Goal: Task Accomplishment & Management: Use online tool/utility

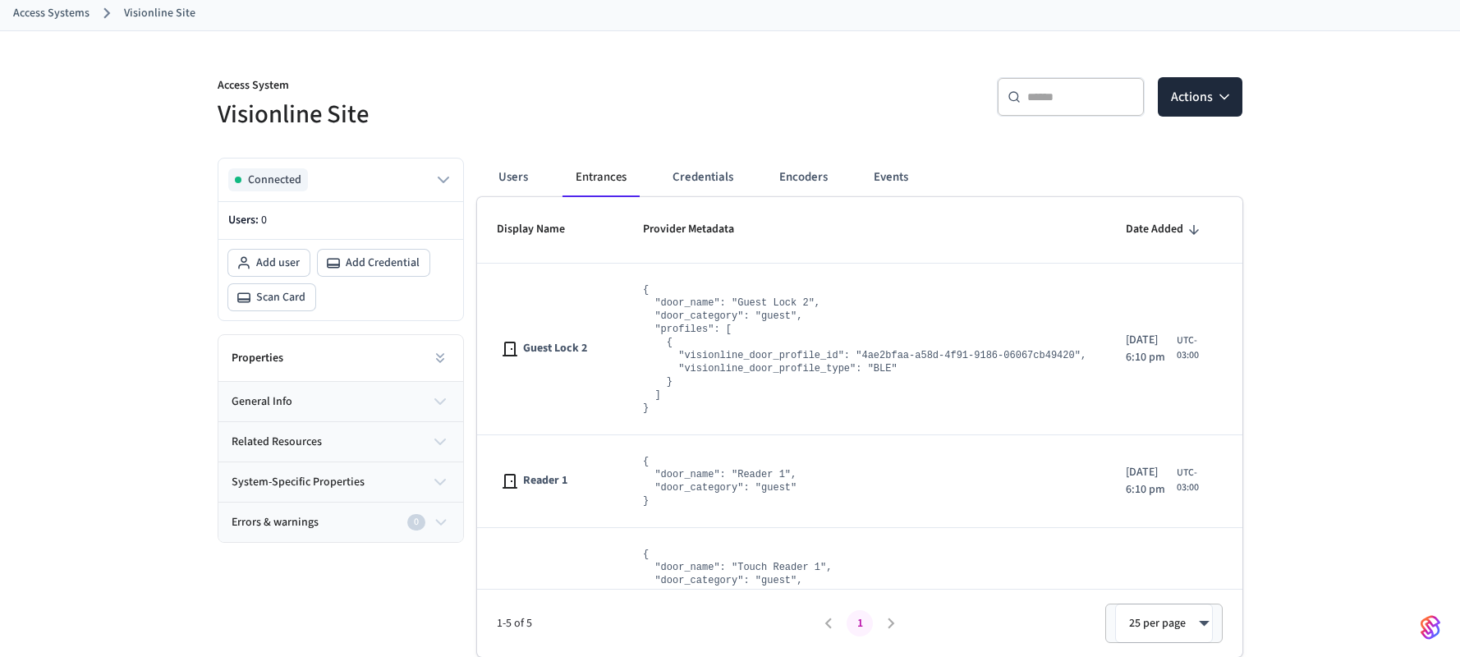
scroll to position [454, 0]
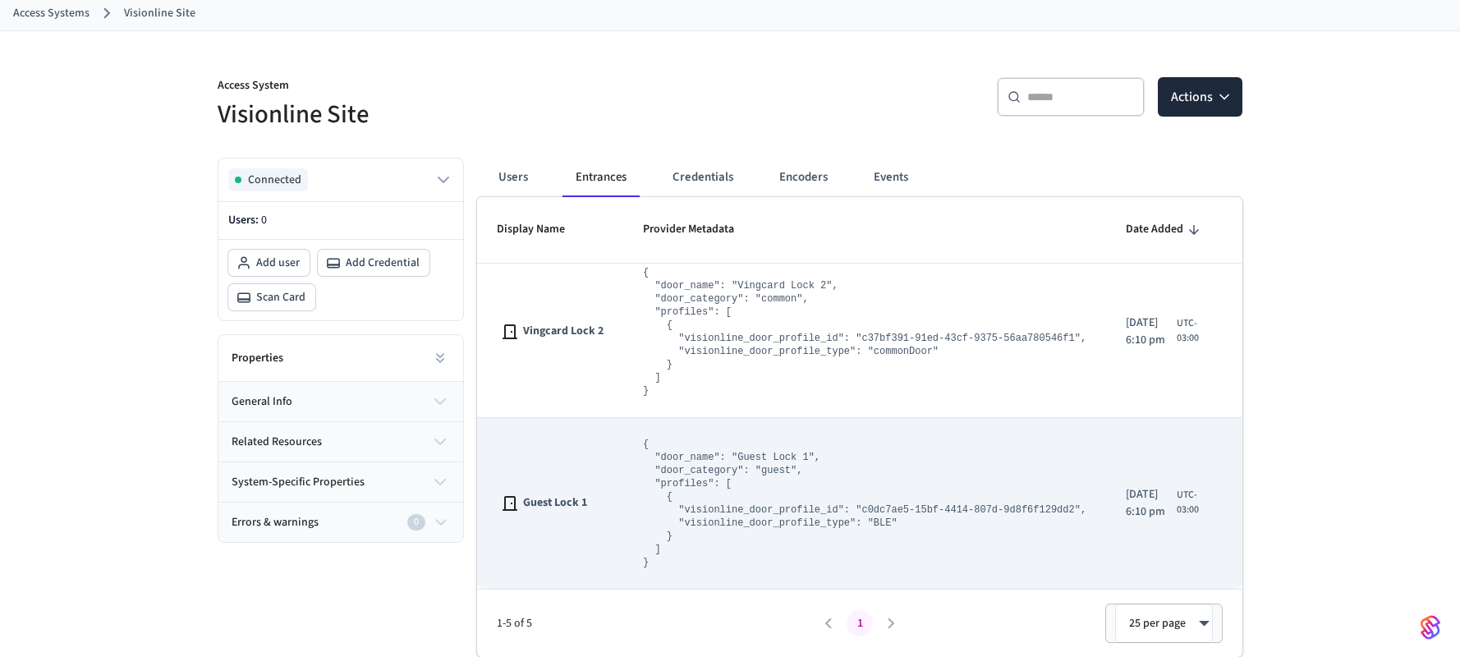
click at [662, 536] on pre "{ "door_name": "Guest Lock 1", "door_category": "guest", "profiles": [ { "visio…" at bounding box center [865, 503] width 444 height 131
click at [596, 474] on td "Guest Lock 1" at bounding box center [550, 504] width 146 height 172
click at [558, 502] on span "Guest Lock 1" at bounding box center [555, 502] width 64 height 17
click at [494, 511] on td "Guest Lock 1" at bounding box center [550, 504] width 146 height 172
click at [523, 501] on span "Guest Lock 1" at bounding box center [555, 502] width 64 height 17
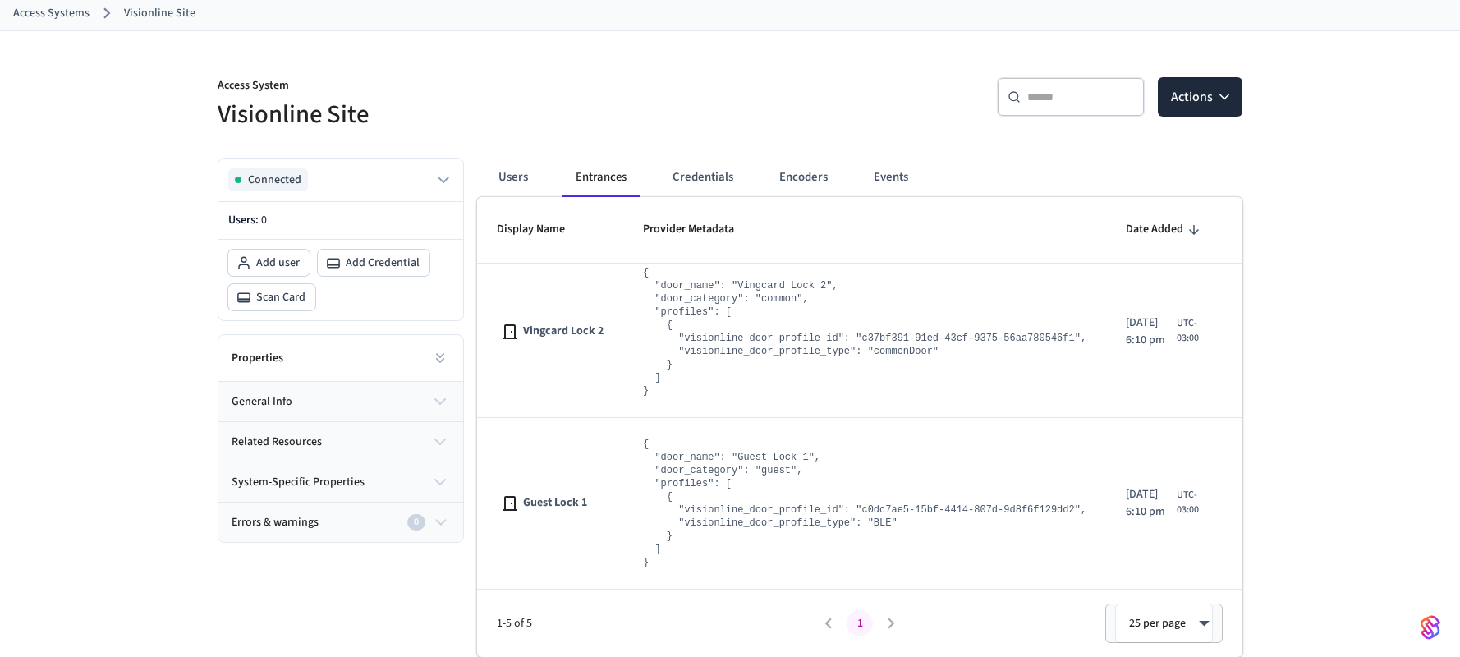
click at [384, 399] on button "general info" at bounding box center [340, 401] width 245 height 39
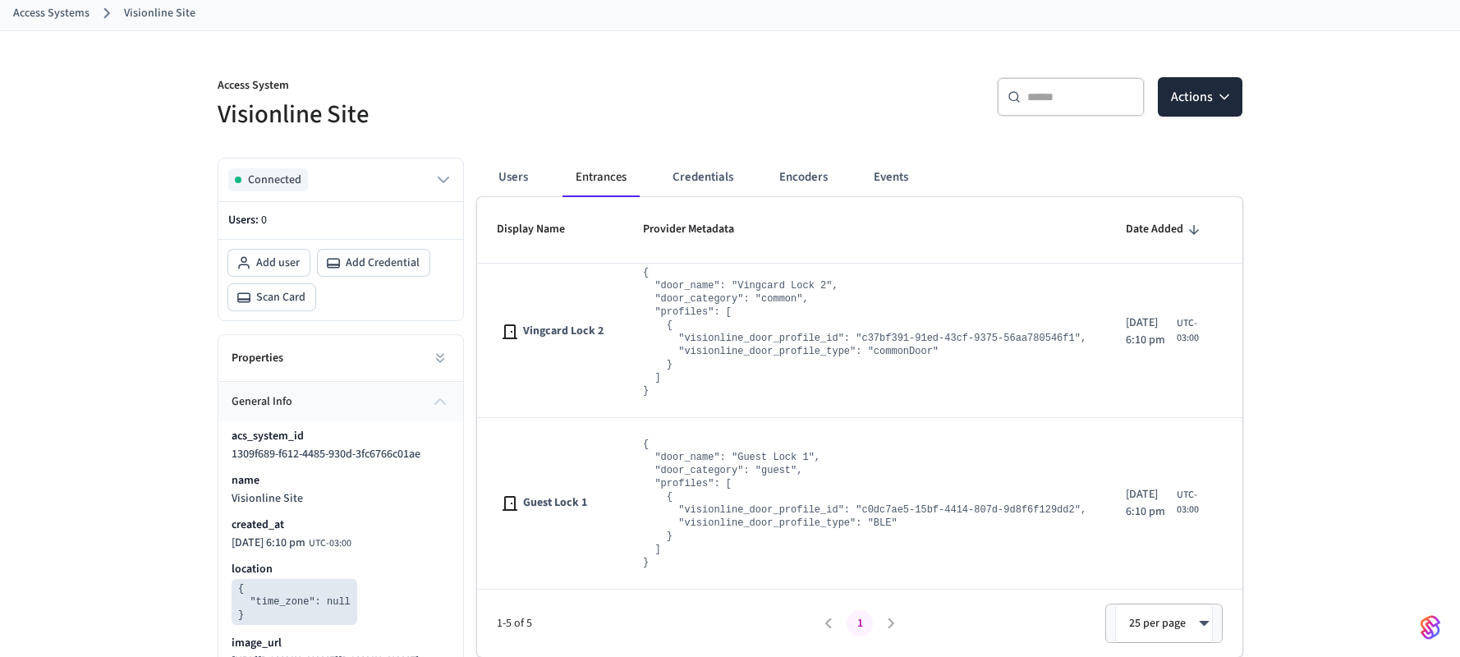
click at [419, 364] on div "Properties" at bounding box center [340, 358] width 245 height 47
click at [428, 359] on button at bounding box center [440, 358] width 33 height 33
click at [440, 360] on icon at bounding box center [440, 360] width 7 height 3
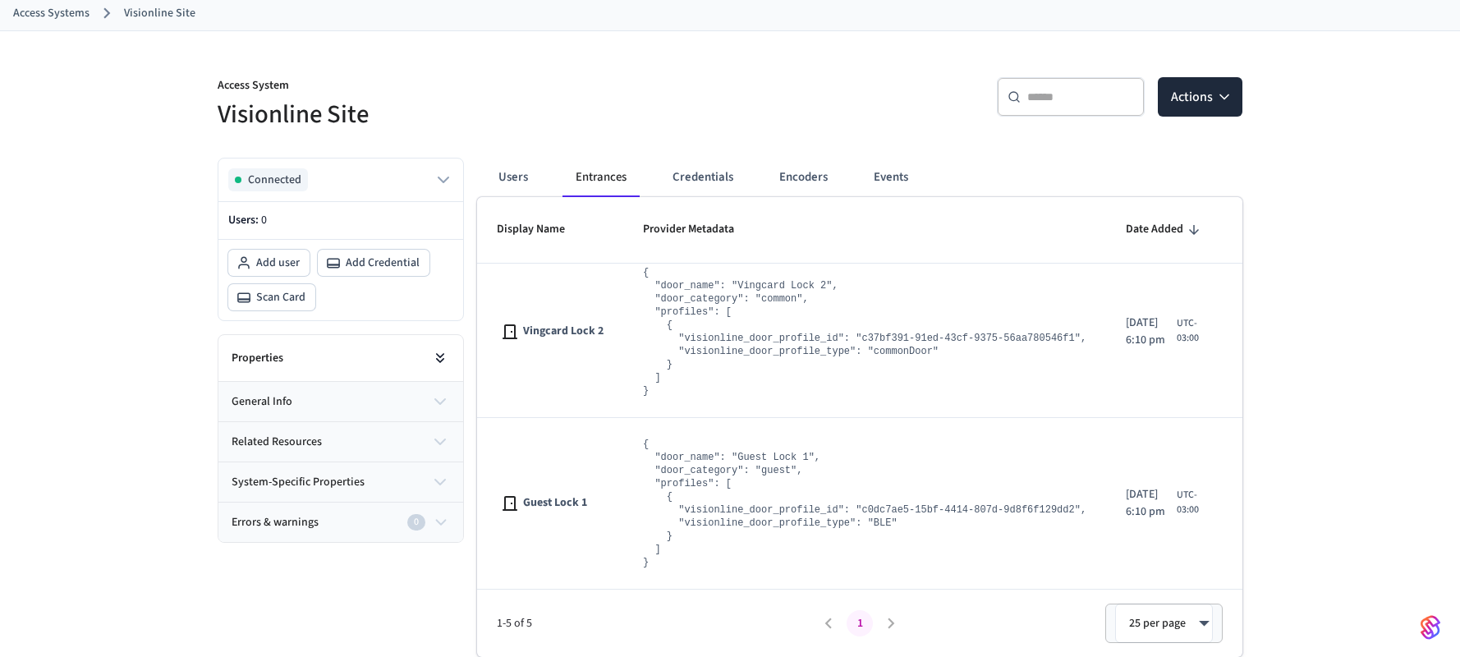
click at [440, 360] on icon at bounding box center [440, 358] width 16 height 16
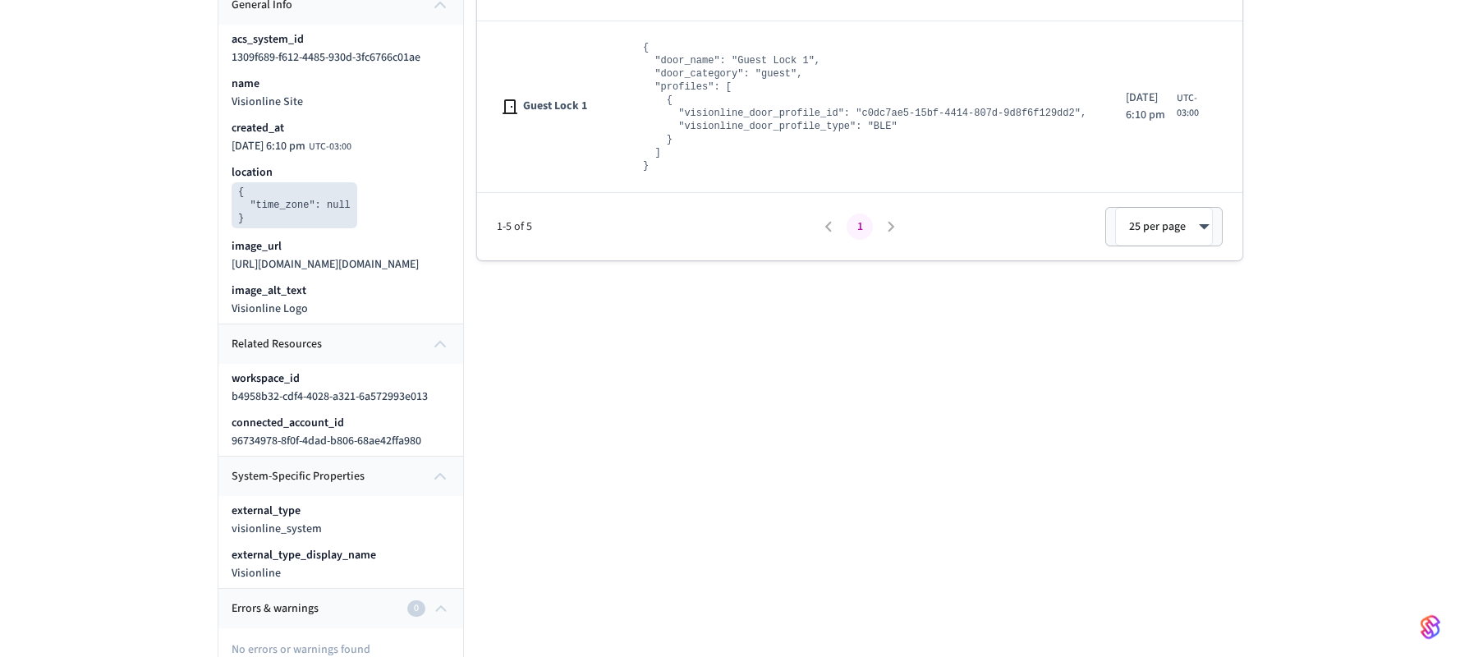
scroll to position [509, 0]
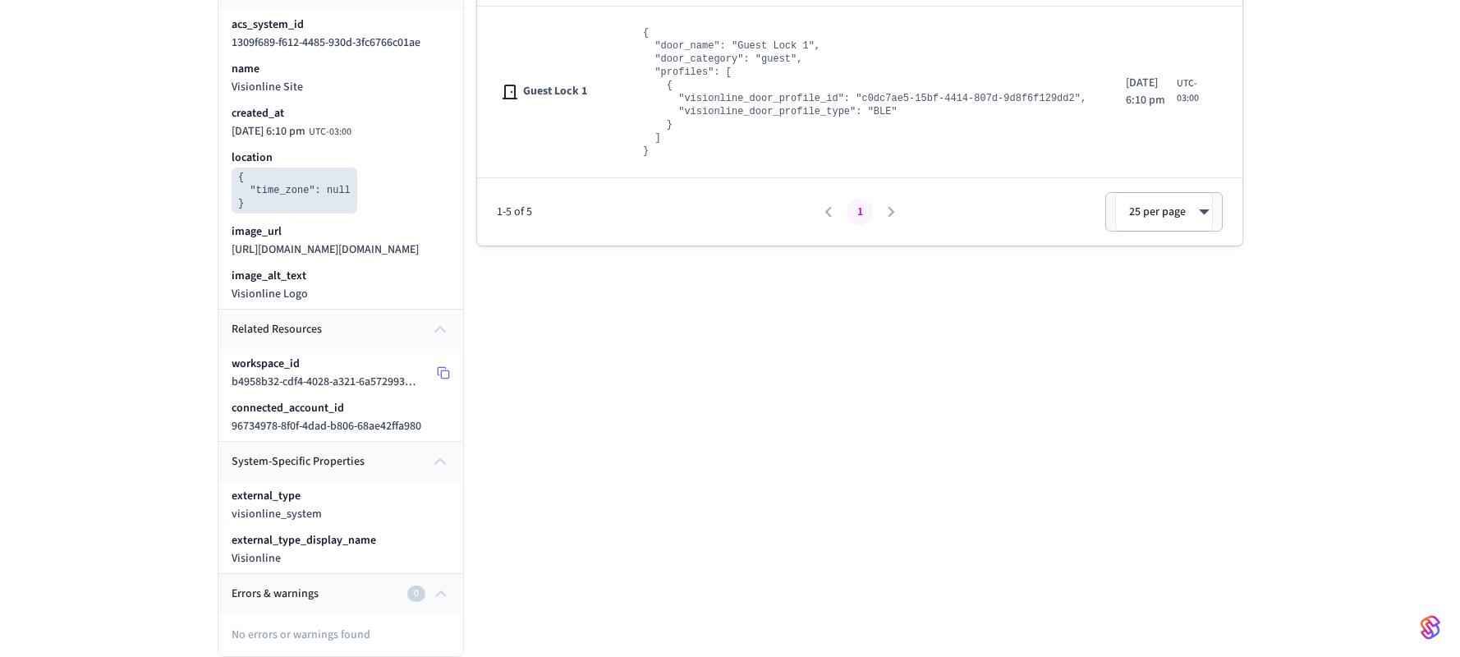
click at [317, 390] on div "workspace_id b4958b32-cdf4-4028-a321-6a572993e013" at bounding box center [324, 373] width 184 height 34
click at [323, 390] on span "b4958b32-cdf4-4028-a321-6a572993e013" at bounding box center [330, 382] width 196 height 16
click at [444, 588] on icon "button" at bounding box center [441, 594] width 18 height 20
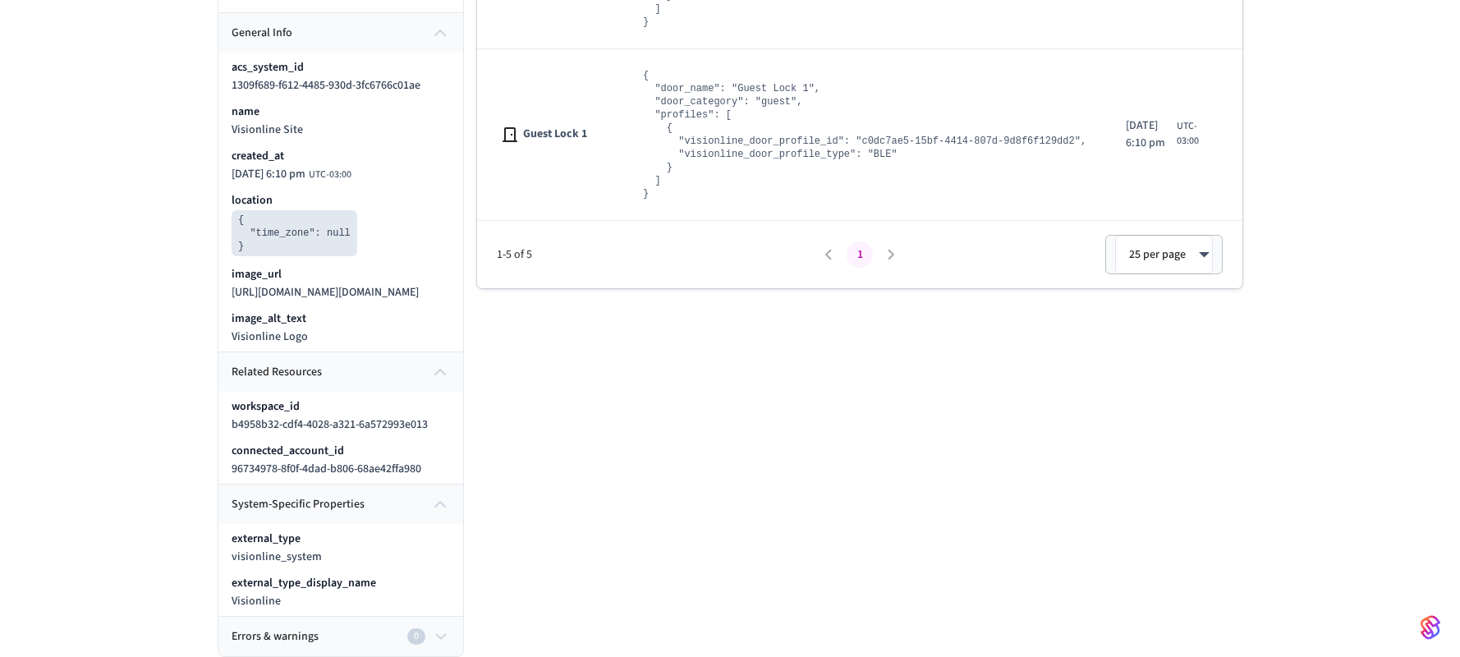
click at [450, 504] on button "system-specific properties" at bounding box center [340, 504] width 245 height 39
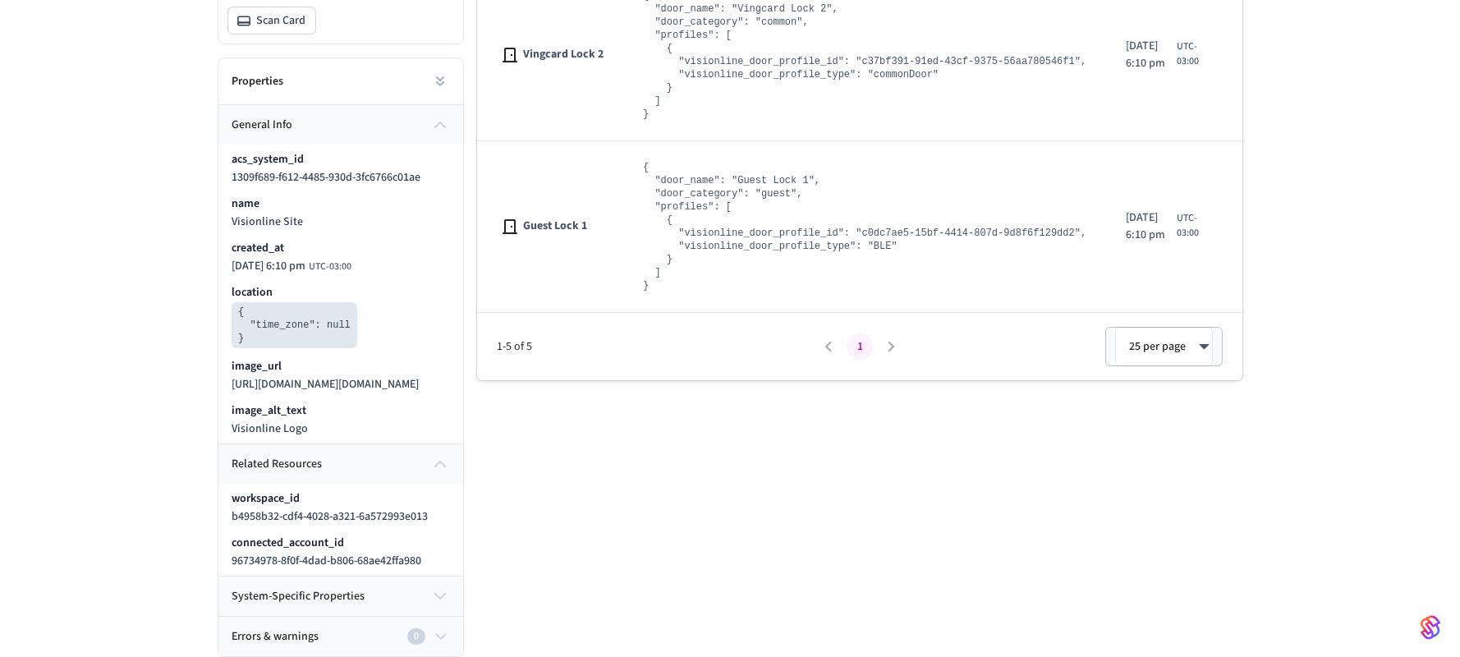
click at [443, 466] on icon "button" at bounding box center [440, 464] width 20 height 20
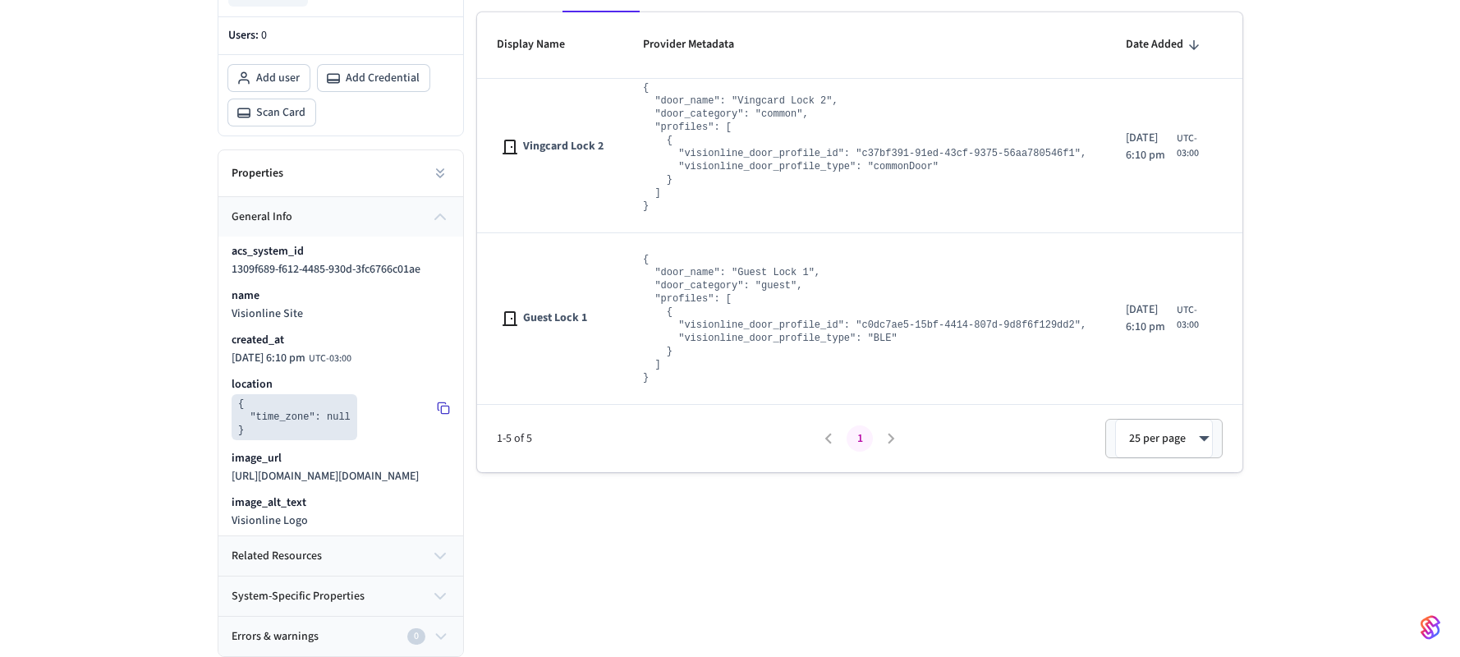
click at [446, 402] on icon at bounding box center [443, 408] width 13 height 13
click at [446, 215] on icon "button" at bounding box center [440, 217] width 20 height 20
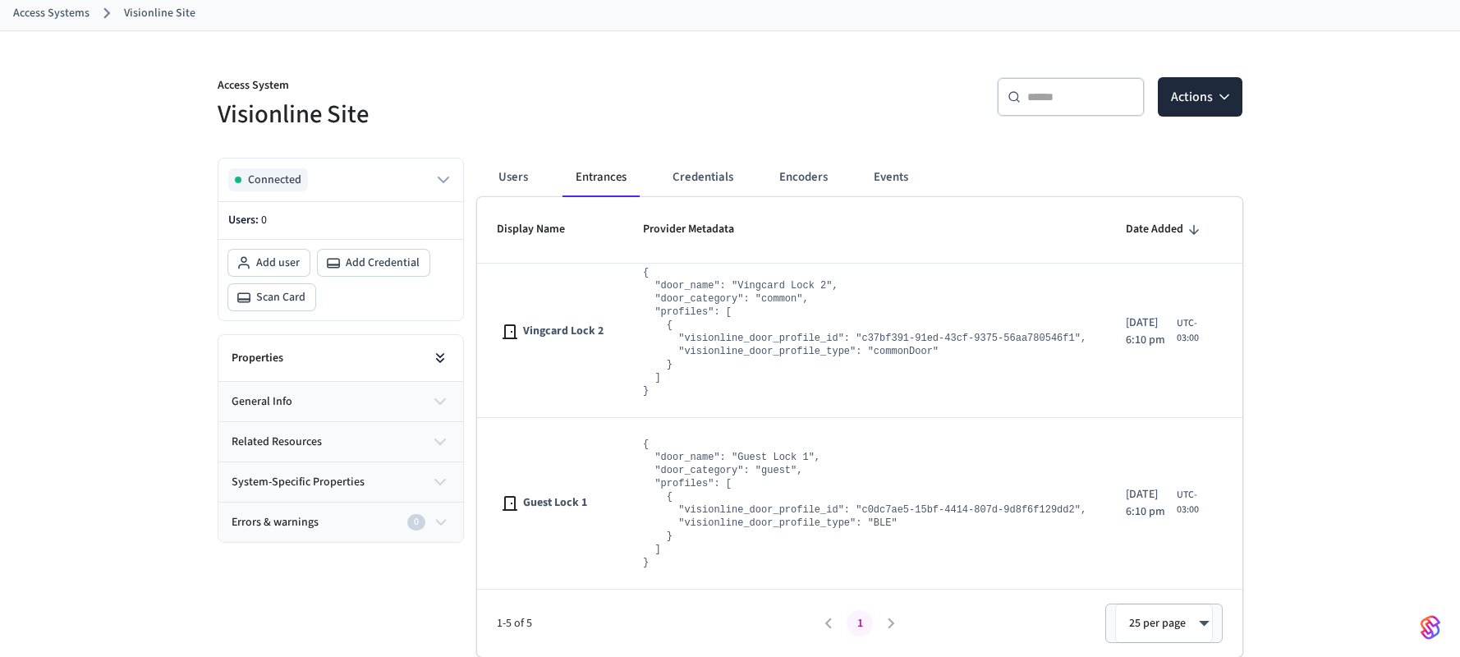
click at [444, 350] on button at bounding box center [440, 358] width 33 height 33
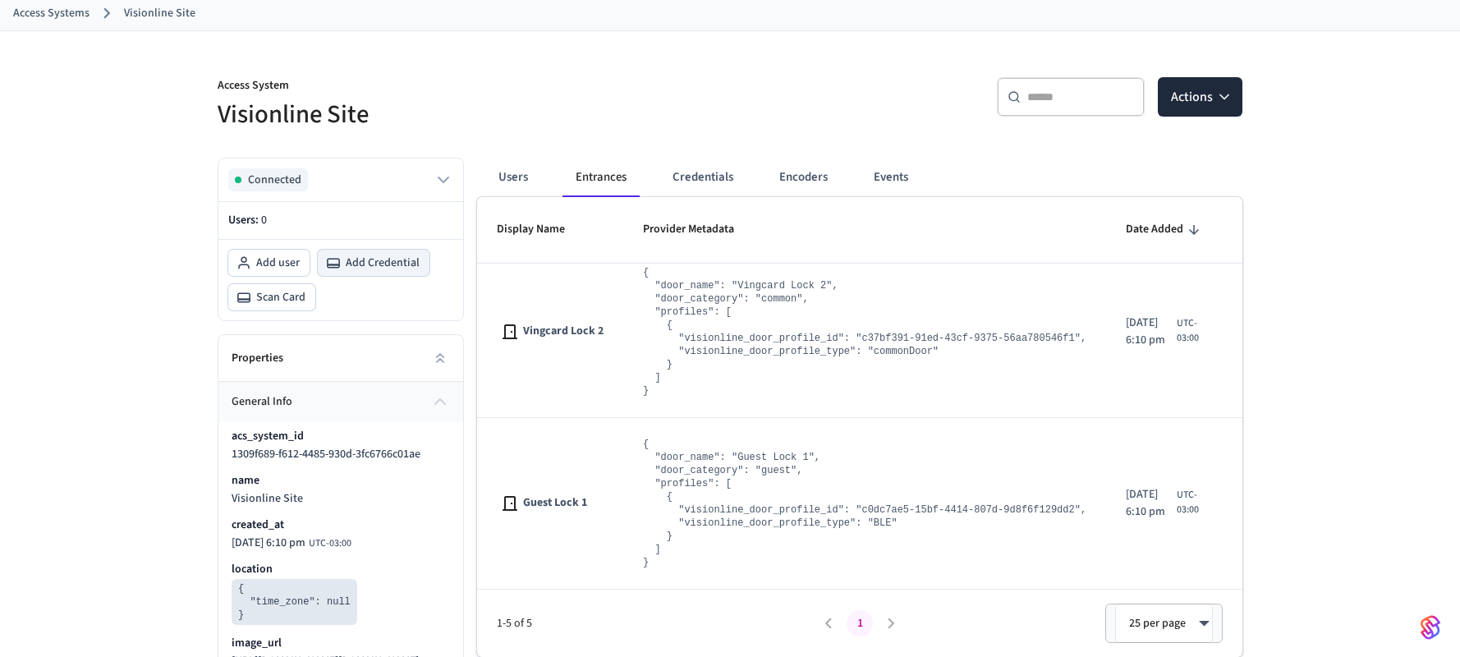
click at [343, 255] on button "Add Credential" at bounding box center [374, 263] width 112 height 26
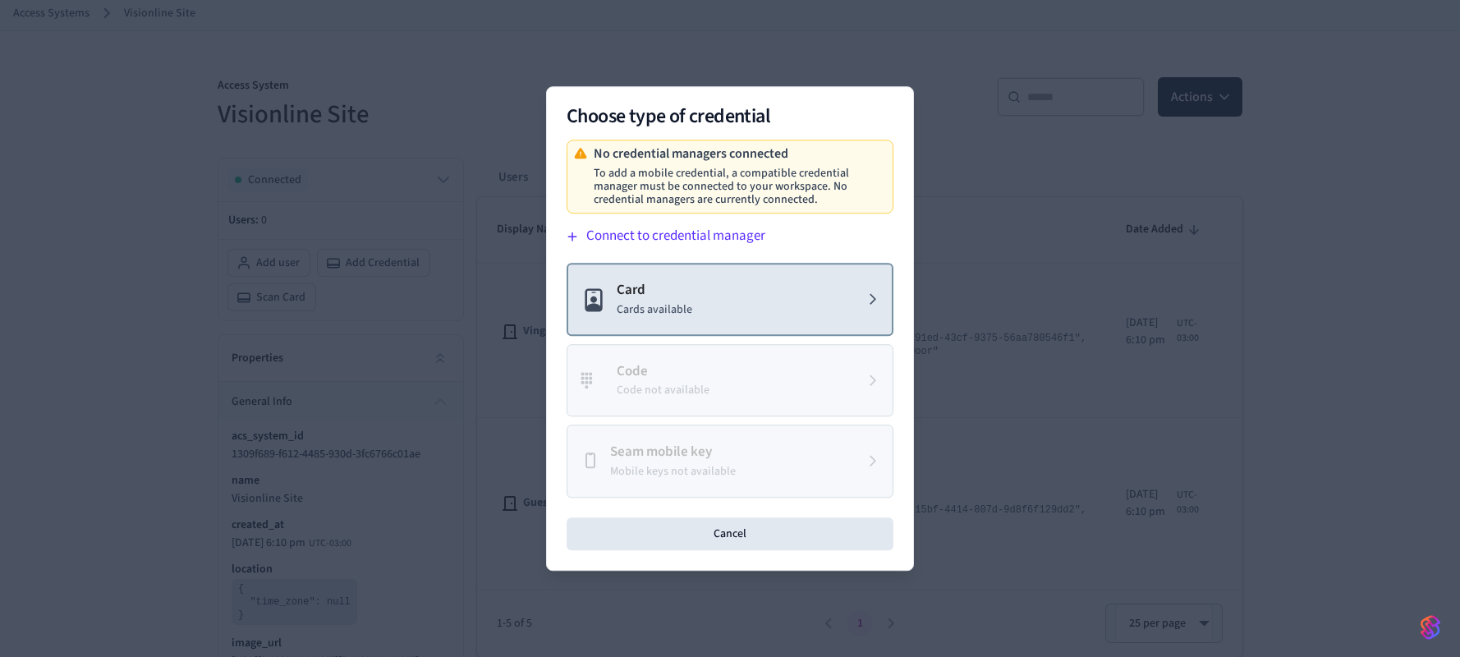
click at [706, 311] on button "Card Cards available" at bounding box center [730, 299] width 327 height 73
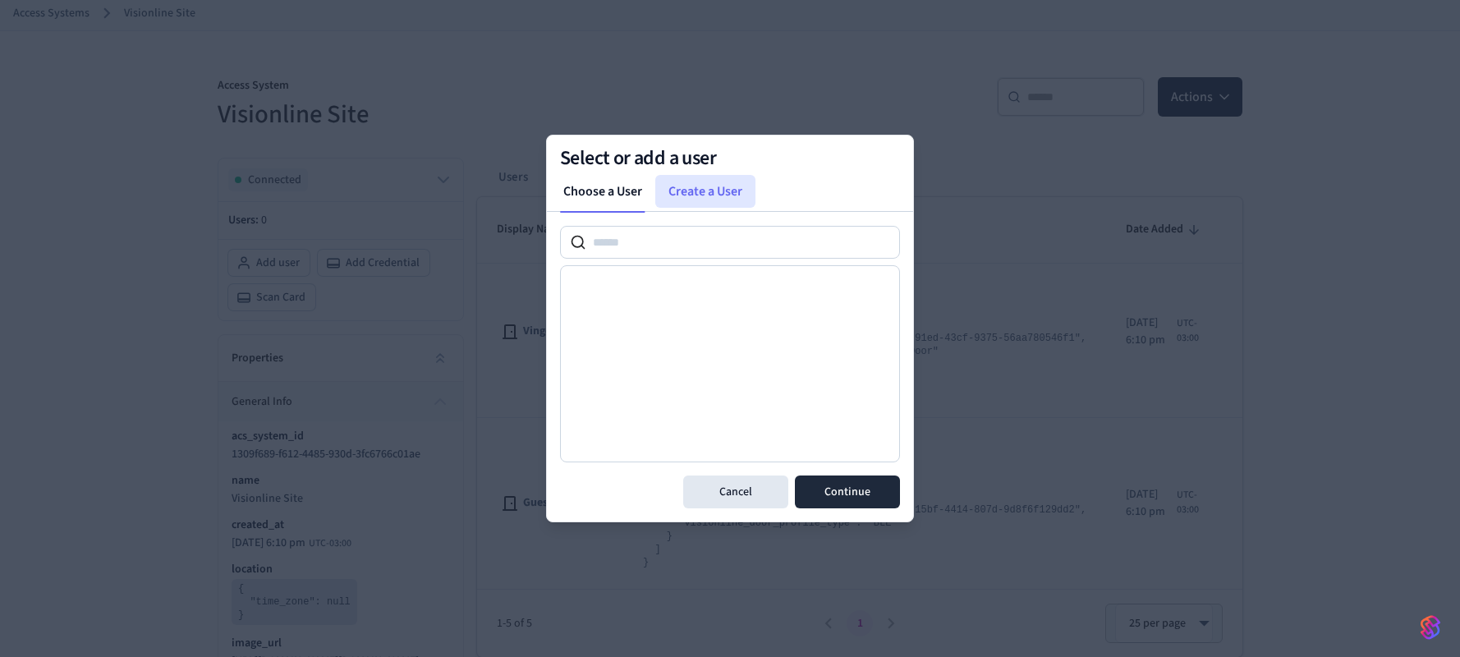
click at [706, 201] on link "Create a User" at bounding box center [705, 191] width 100 height 33
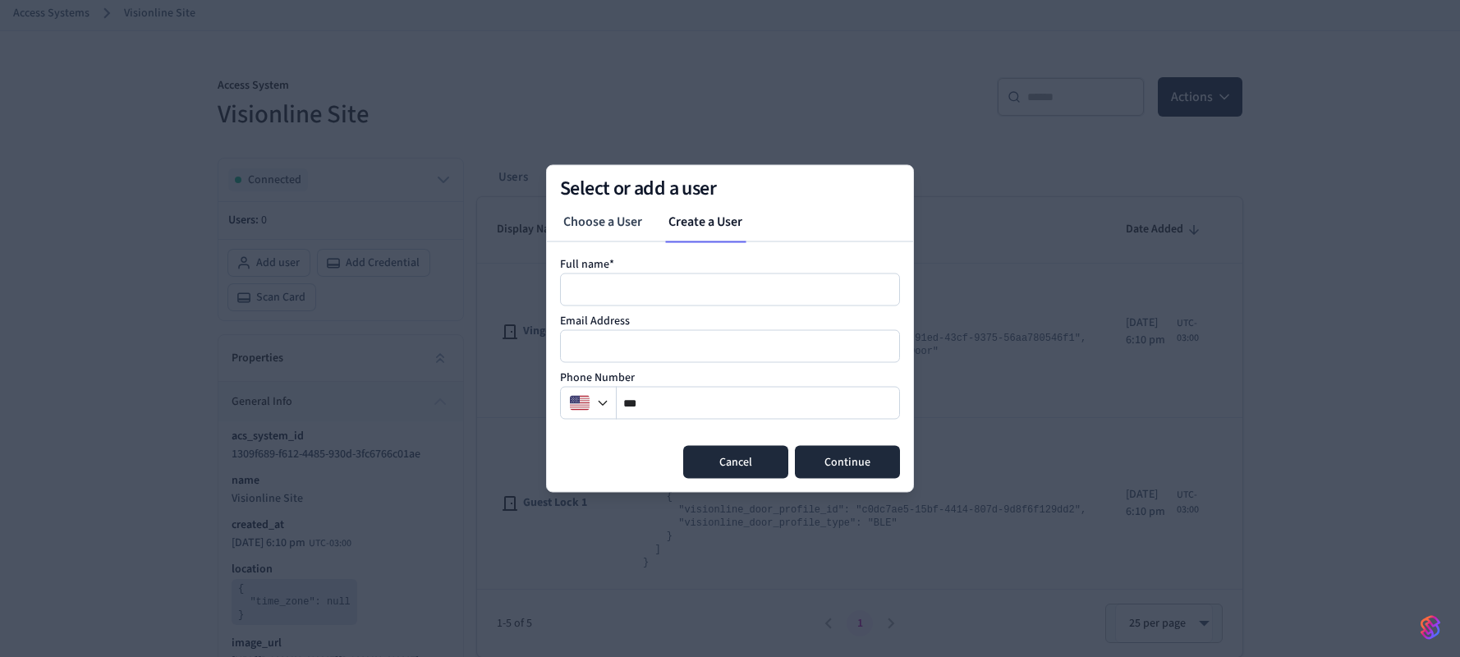
click at [729, 463] on button "Cancel" at bounding box center [735, 462] width 105 height 33
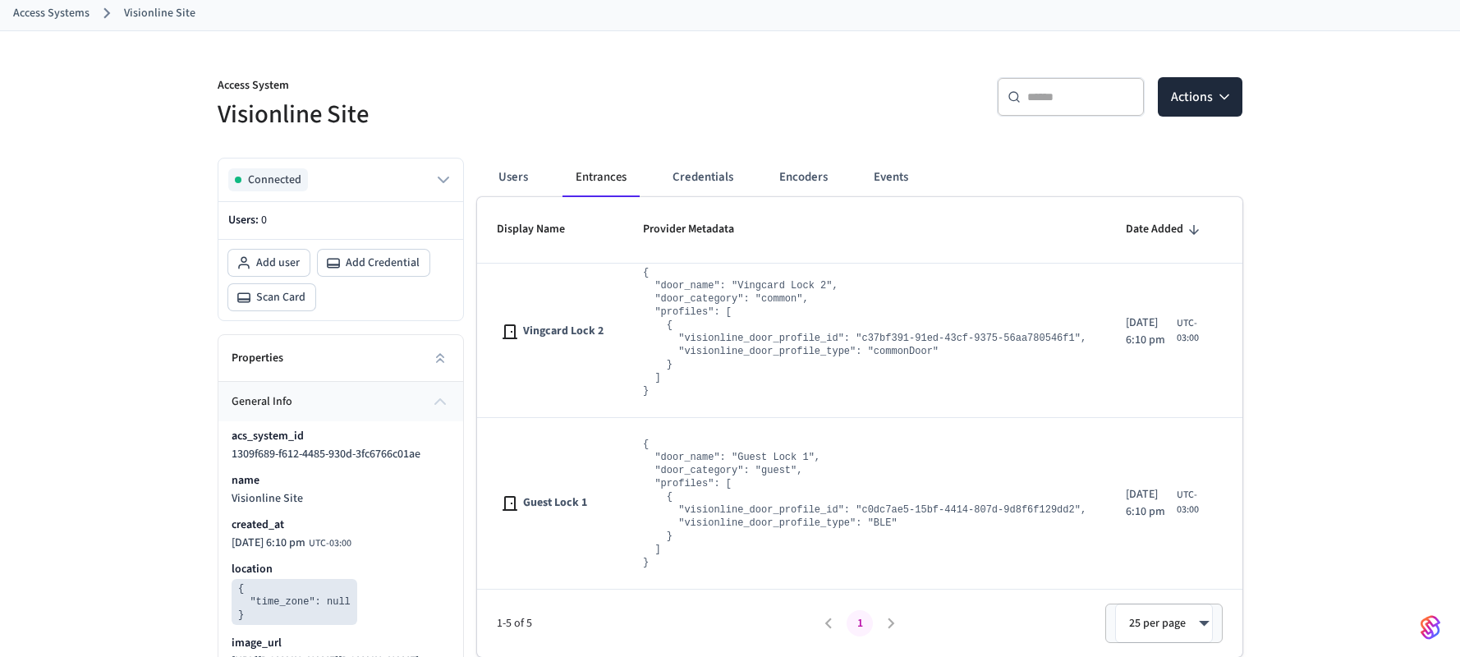
click at [269, 248] on div "Add user Add Credential Scan Card" at bounding box center [340, 280] width 245 height 80
click at [269, 251] on button "Add user" at bounding box center [268, 263] width 81 height 26
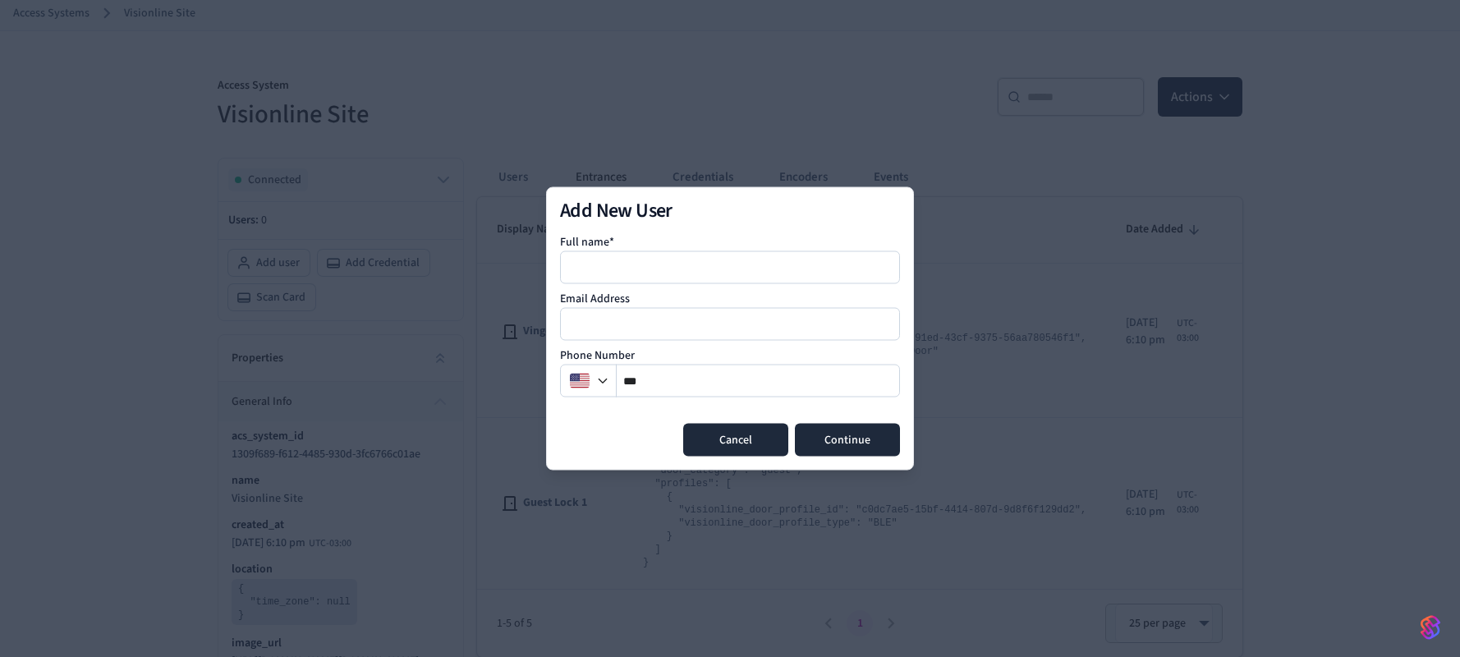
click at [749, 437] on button "Cancel" at bounding box center [735, 440] width 105 height 33
